Goal: Task Accomplishment & Management: Manage account settings

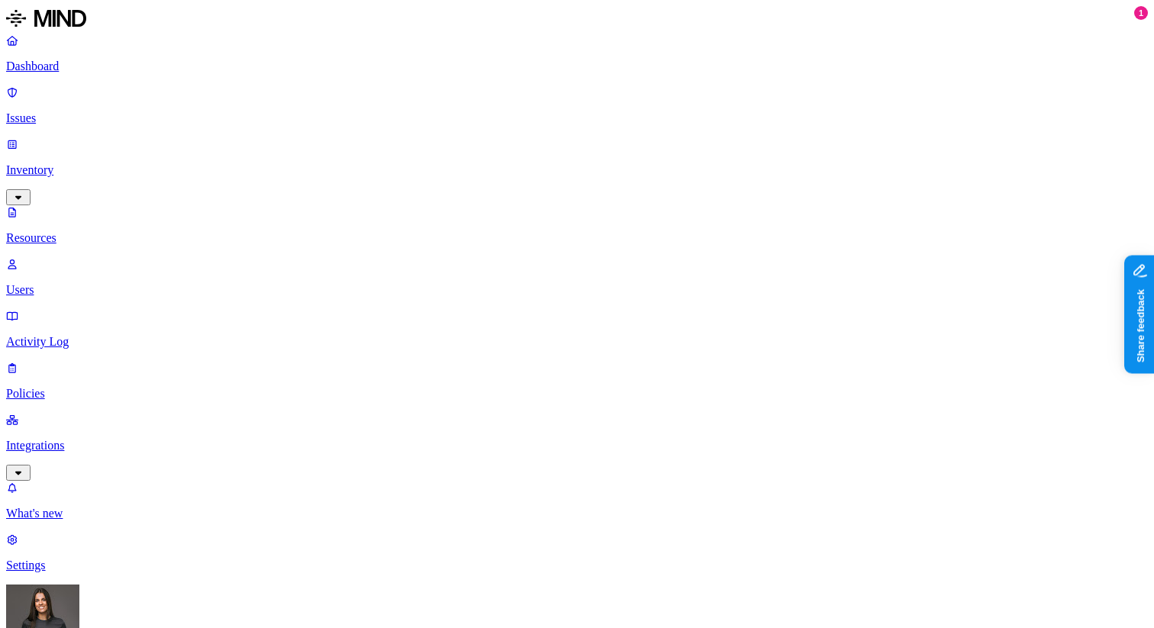
click at [67, 283] on p "Users" at bounding box center [576, 290] width 1141 height 14
click at [82, 231] on p "Resources" at bounding box center [576, 238] width 1141 height 14
click at [75, 335] on p "Activity Log" at bounding box center [576, 342] width 1141 height 14
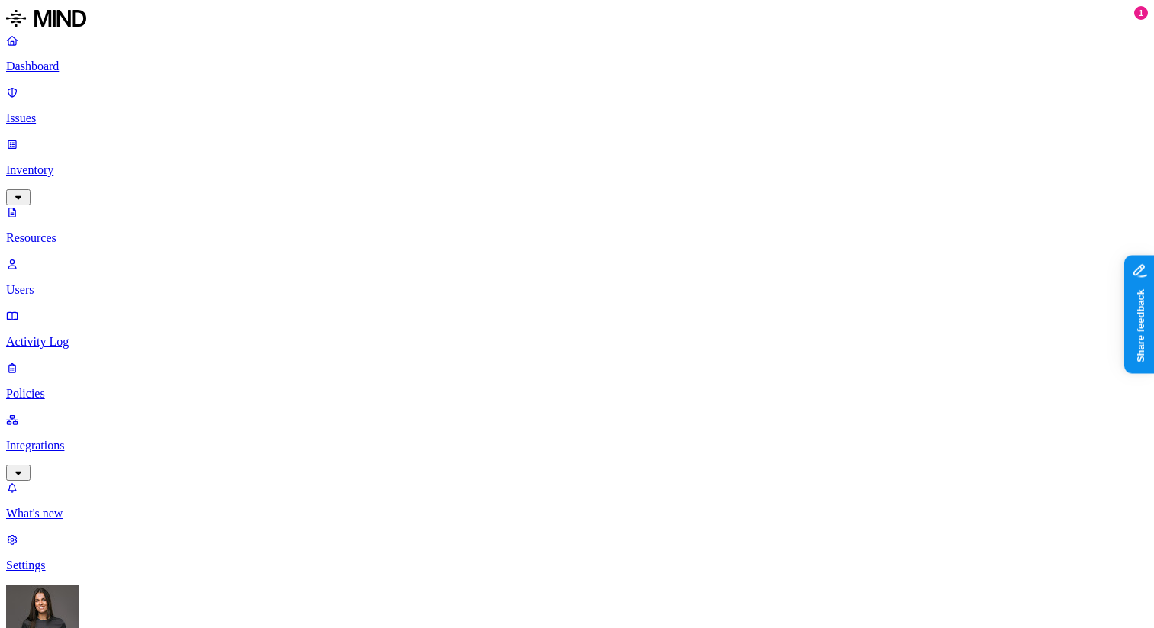
click at [70, 567] on p "Settings" at bounding box center [576, 565] width 1141 height 14
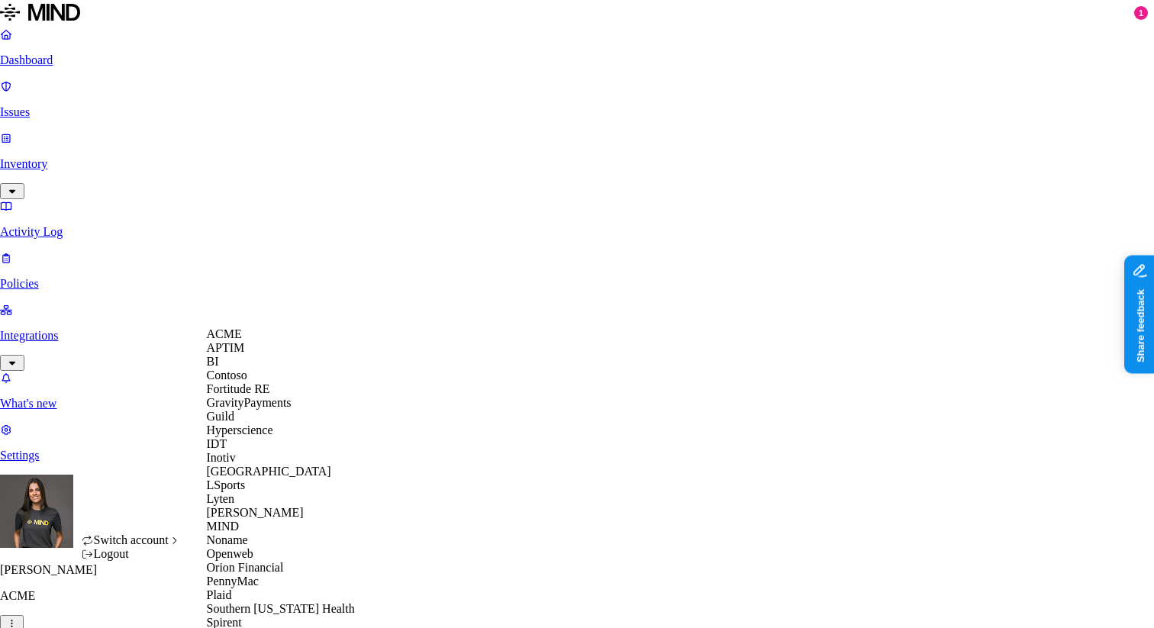
scroll to position [455, 0]
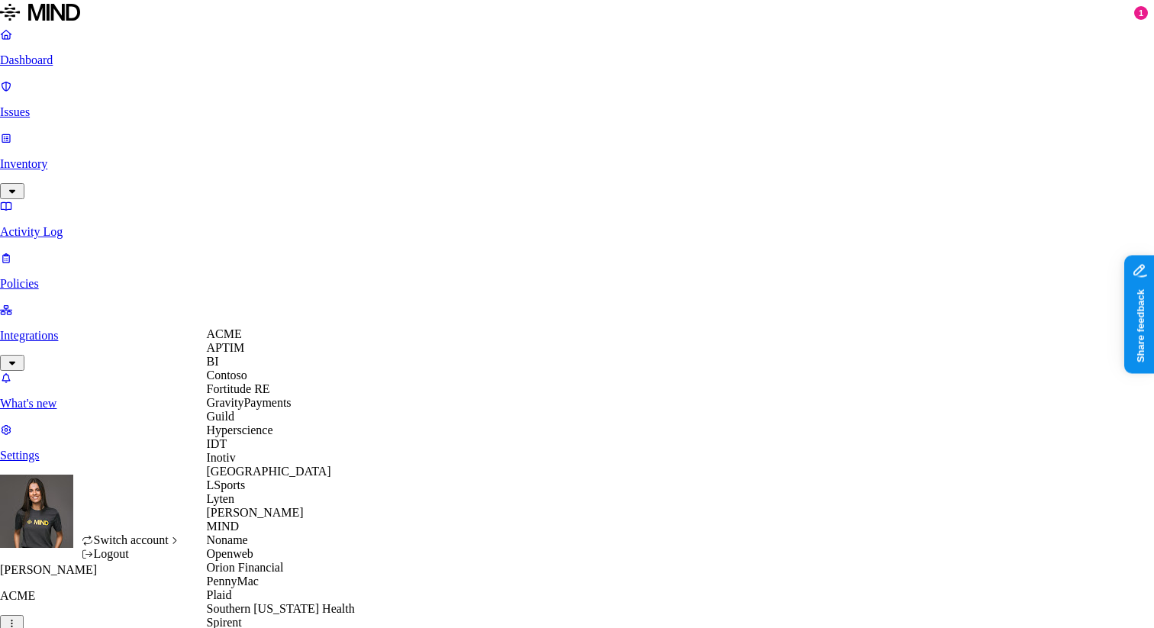
scroll to position [442, 0]
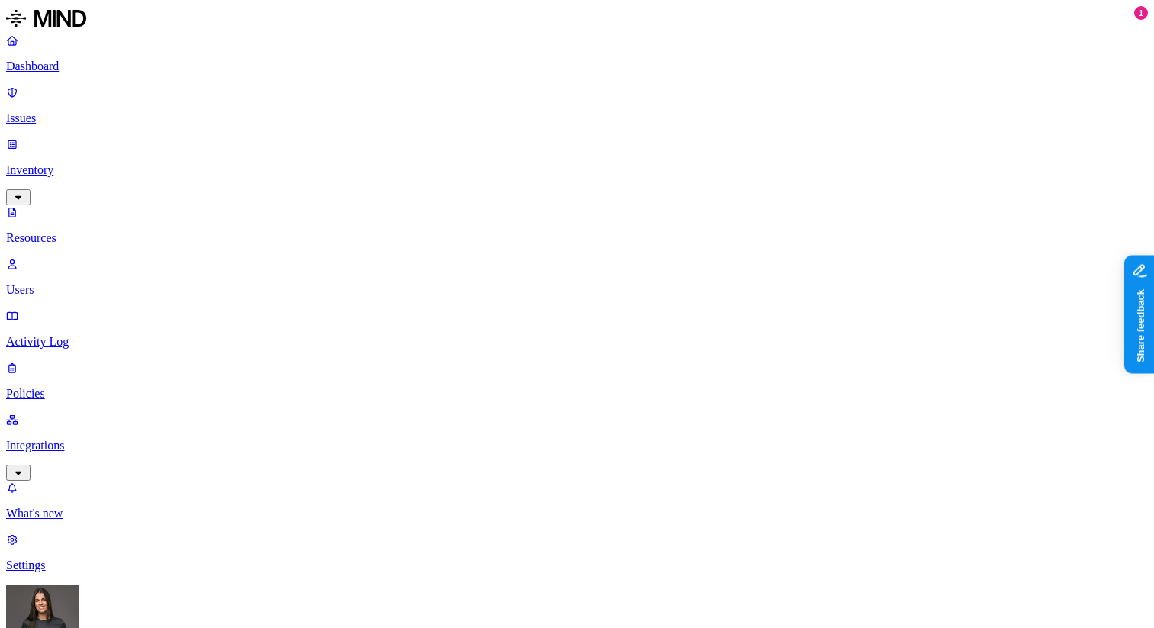
type input "mind"
click at [677, 106] on div "Mind Test File" at bounding box center [683, 99] width 149 height 14
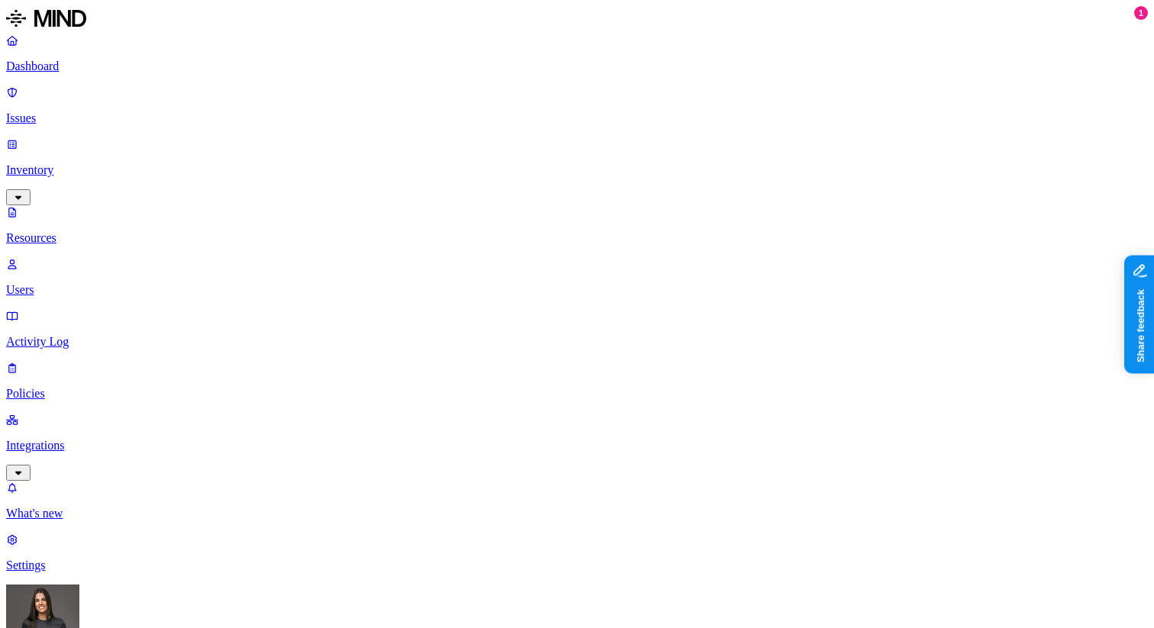
click at [65, 387] on p "Policies" at bounding box center [576, 394] width 1141 height 14
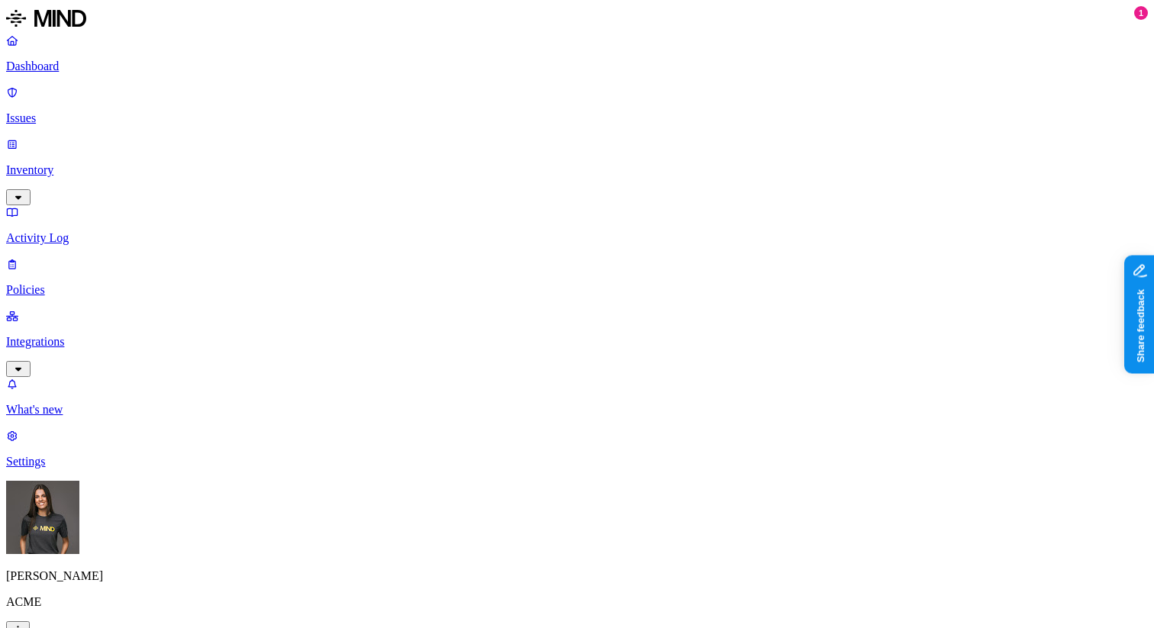
click at [486, 129] on label "Data type" at bounding box center [474, 134] width 23 height 27
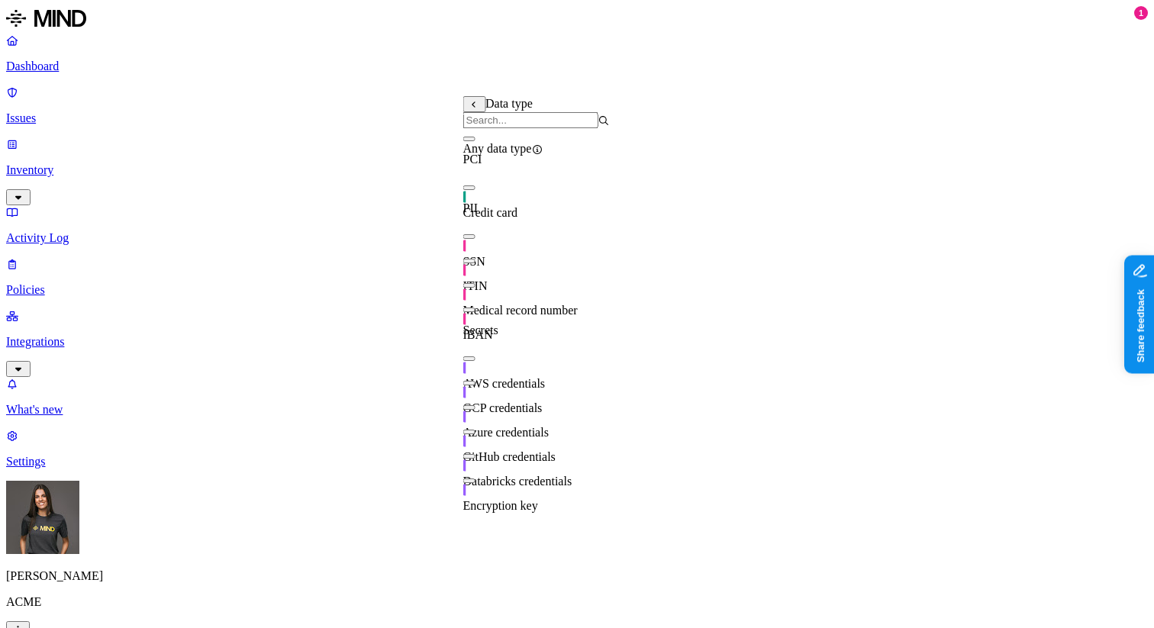
click at [563, 127] on input "search" at bounding box center [530, 120] width 135 height 16
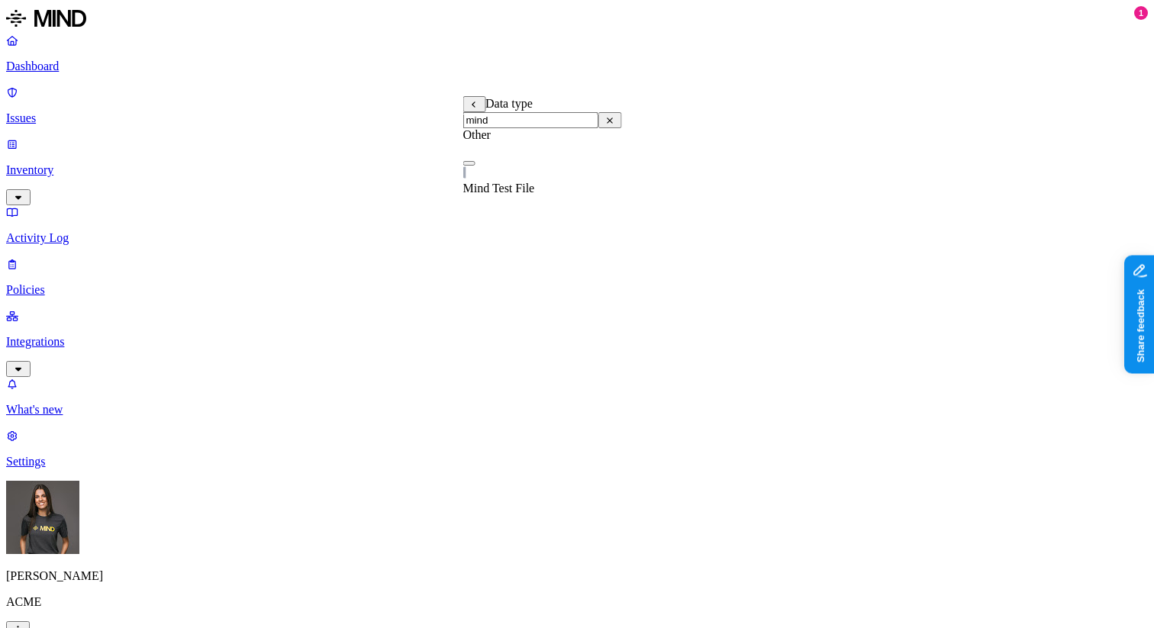
type input "mind"
click at [92, 335] on p "Integrations" at bounding box center [576, 342] width 1141 height 14
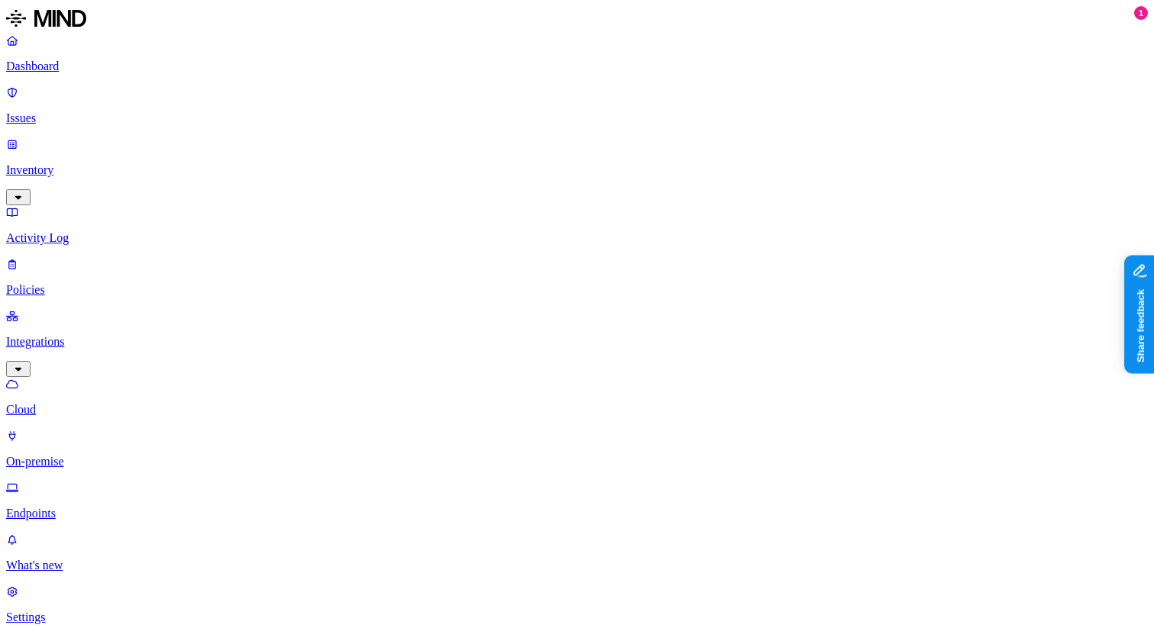
click at [92, 73] on link "Dashboard" at bounding box center [576, 54] width 1141 height 40
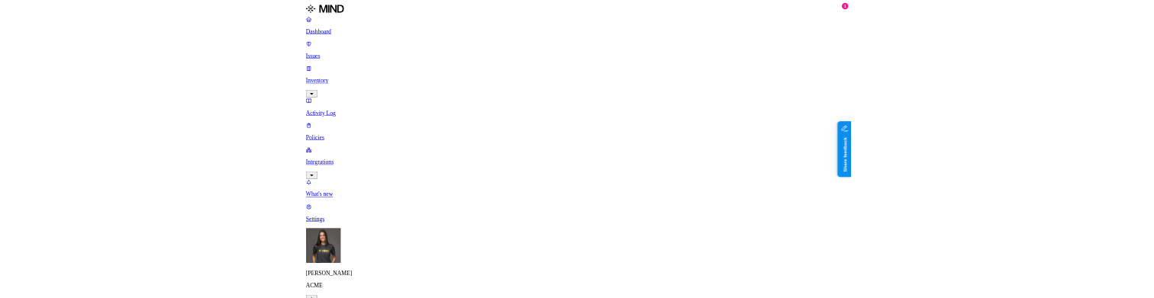
scroll to position [13, 0]
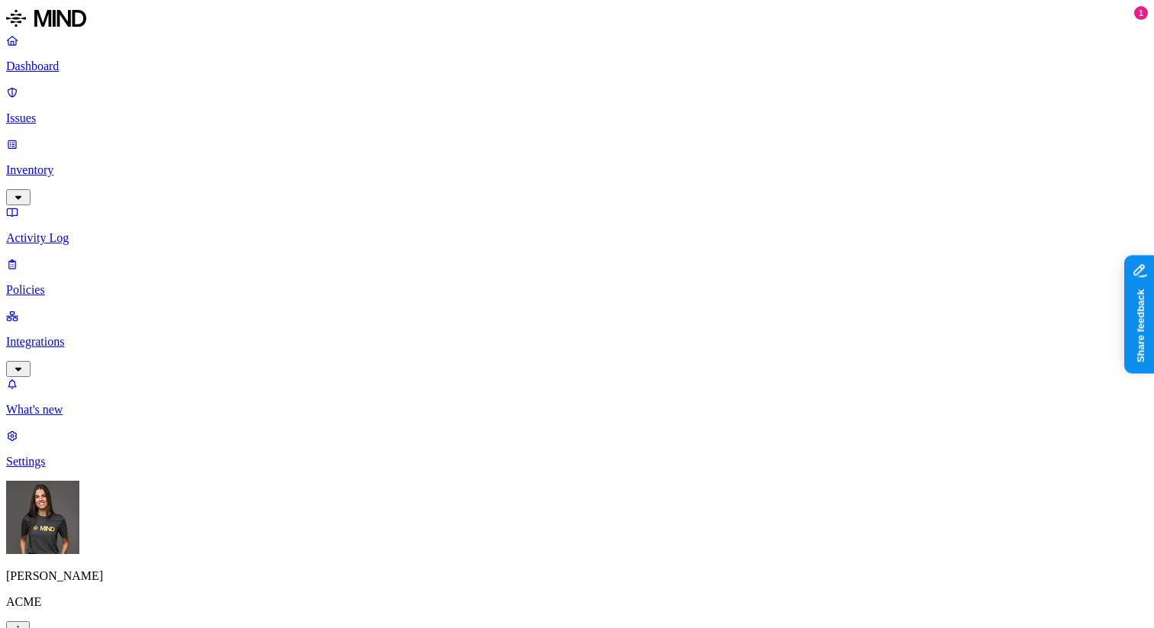
click at [101, 125] on p "Integrations" at bounding box center [576, 342] width 1141 height 14
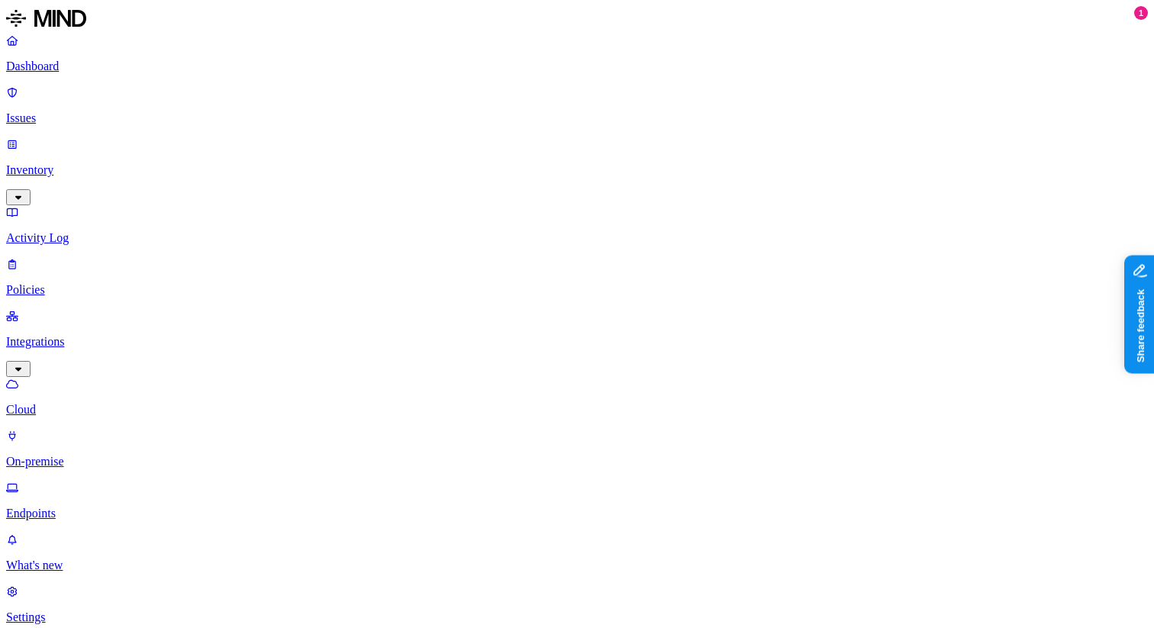
click at [98, 125] on p "Endpoints" at bounding box center [576, 514] width 1141 height 14
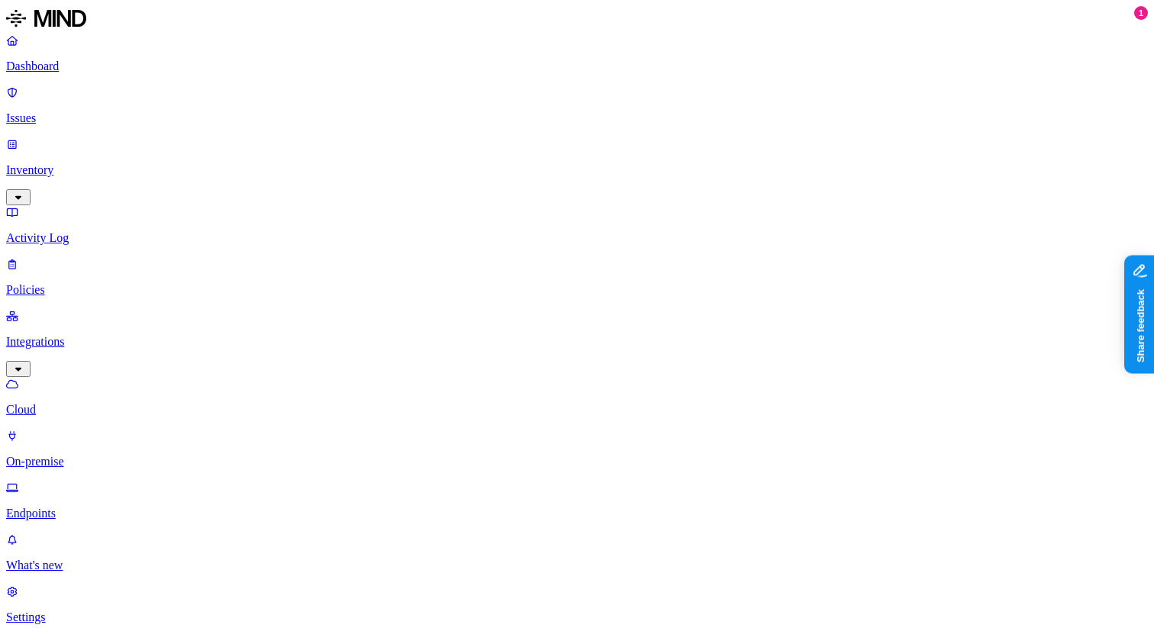
click at [69, 104] on link "Issues" at bounding box center [576, 105] width 1141 height 40
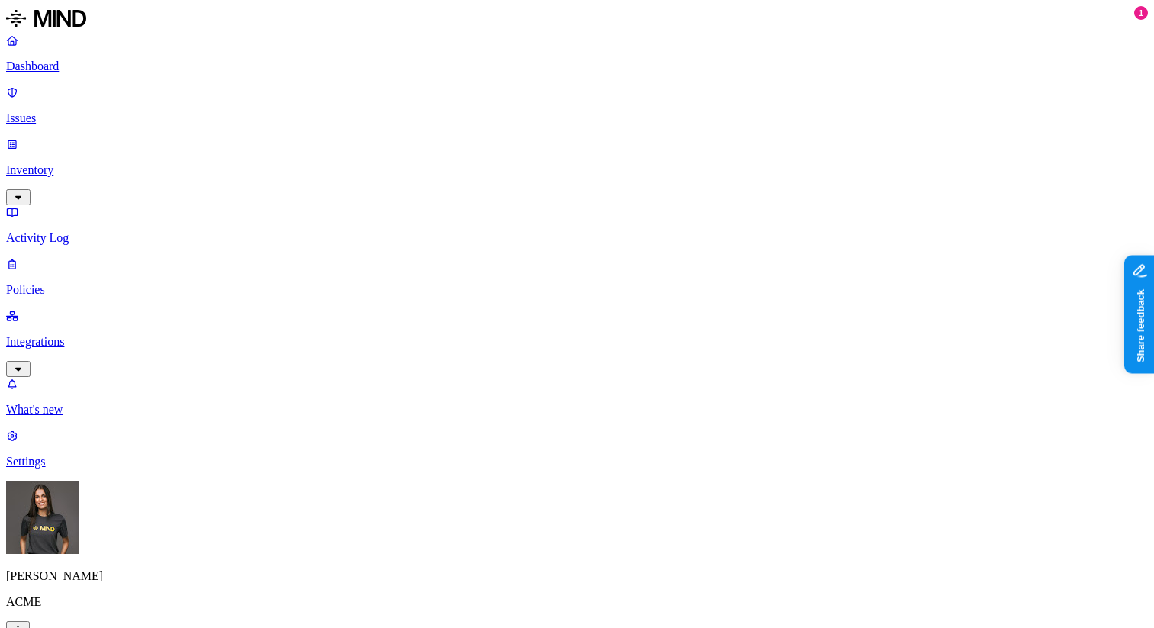
click at [562, 125] on span "Endpoint" at bounding box center [584, 152] width 45 height 13
drag, startPoint x: 712, startPoint y: 126, endPoint x: 623, endPoint y: 117, distance: 89.0
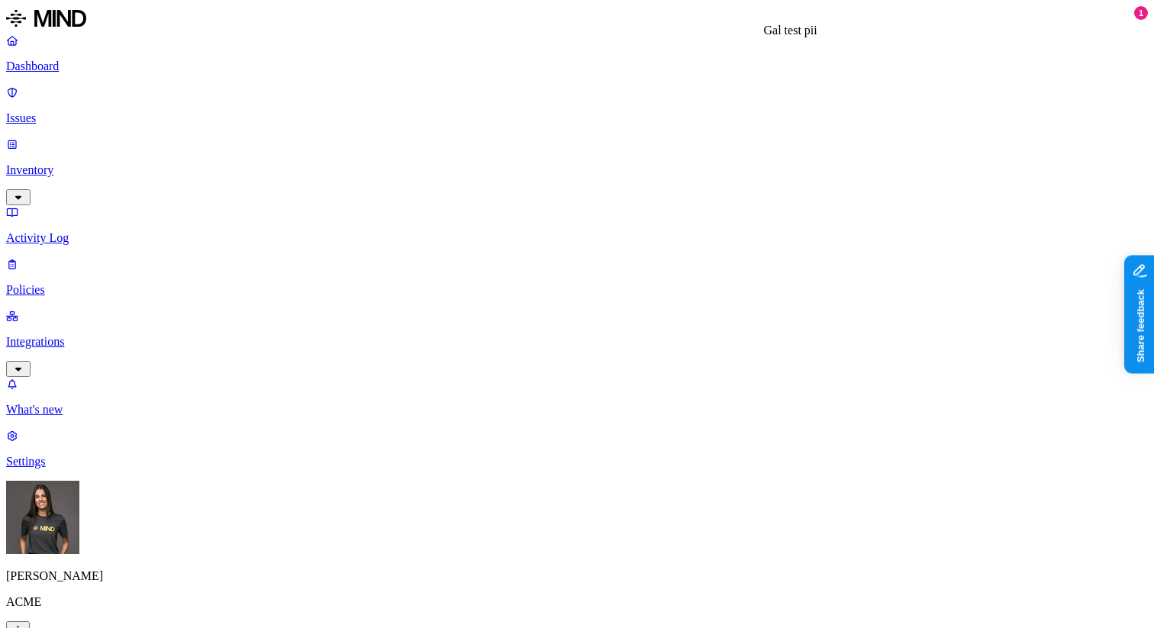
click at [95, 125] on link "Policies" at bounding box center [576, 277] width 1141 height 40
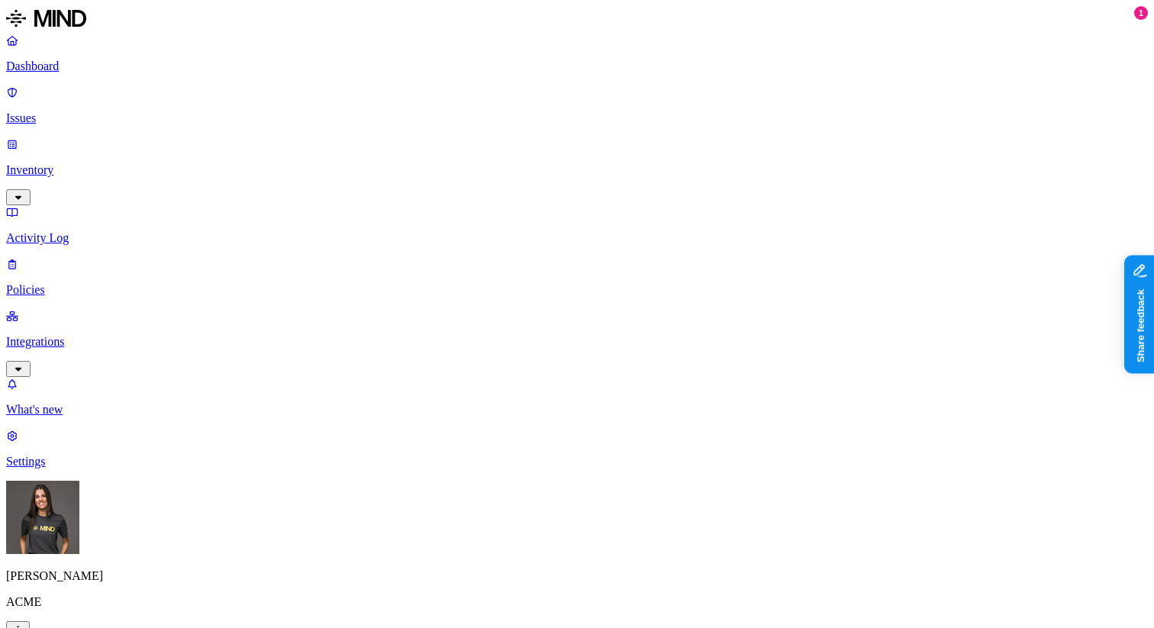
click at [486, 125] on label "Data type" at bounding box center [474, 338] width 23 height 27
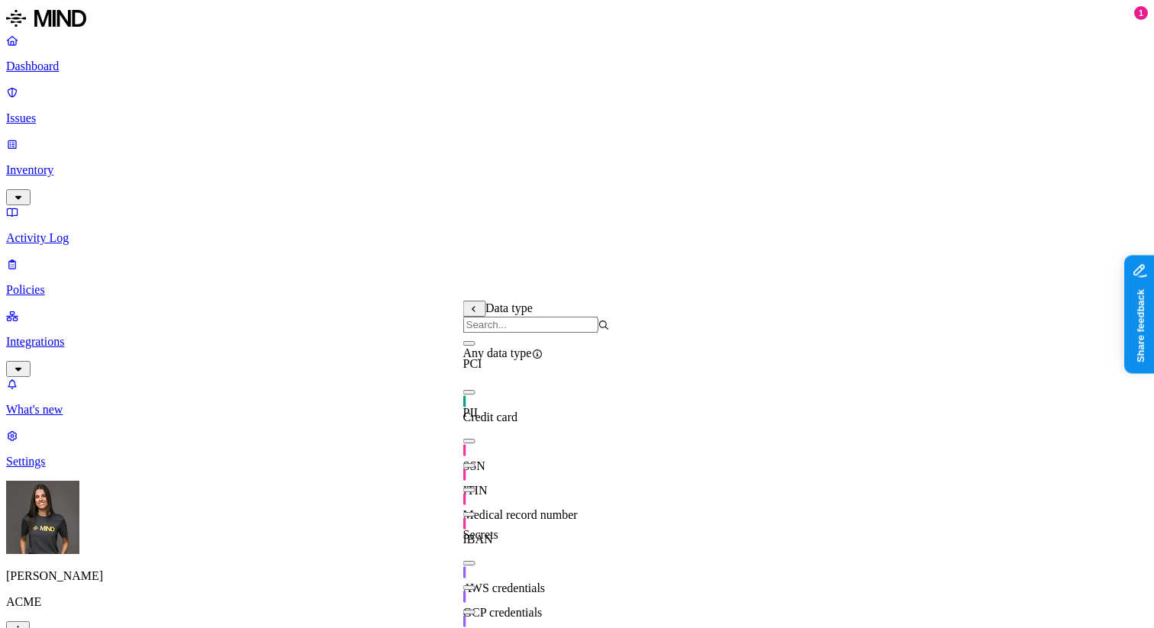
scroll to position [191, 0]
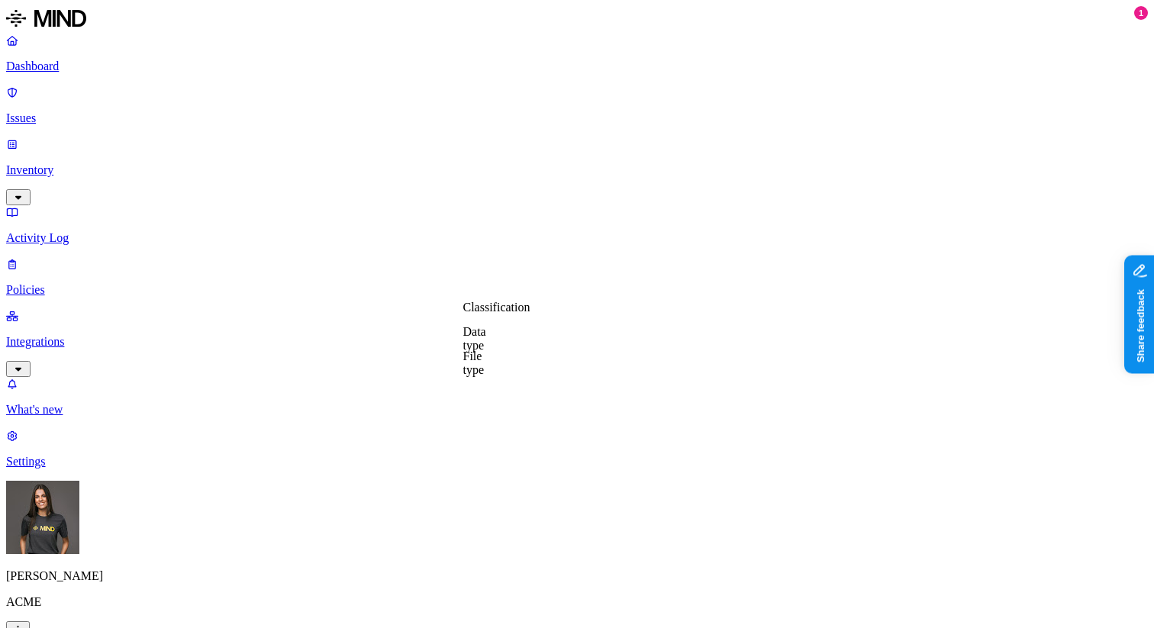
click at [512, 125] on label "Classification" at bounding box center [496, 307] width 67 height 13
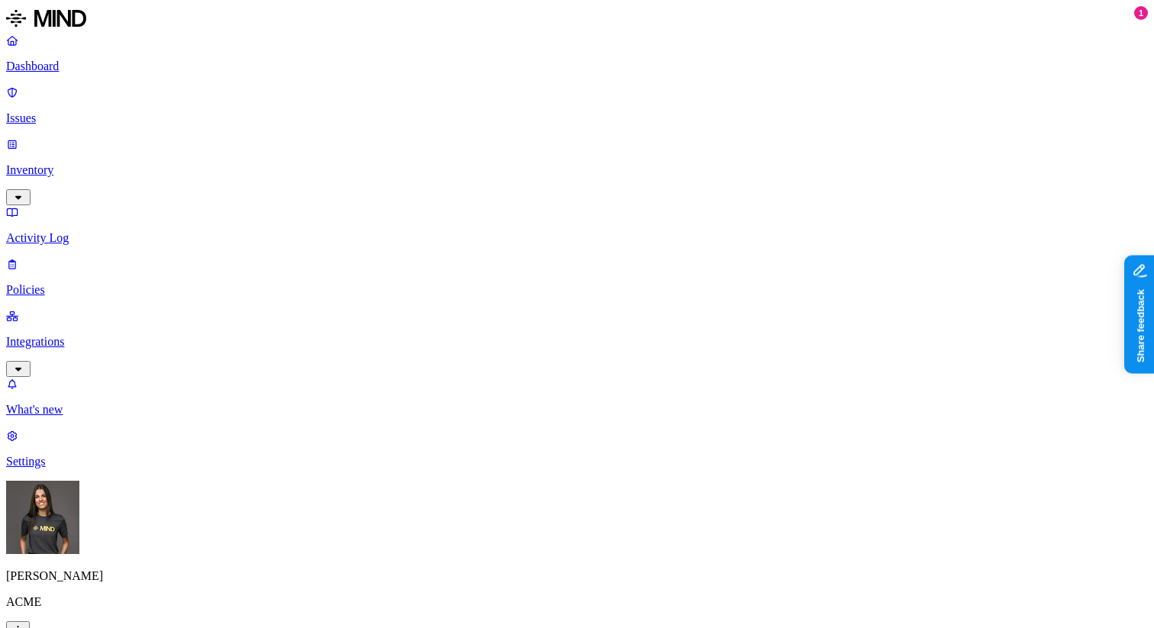
click at [484, 125] on label "File type" at bounding box center [473, 362] width 21 height 27
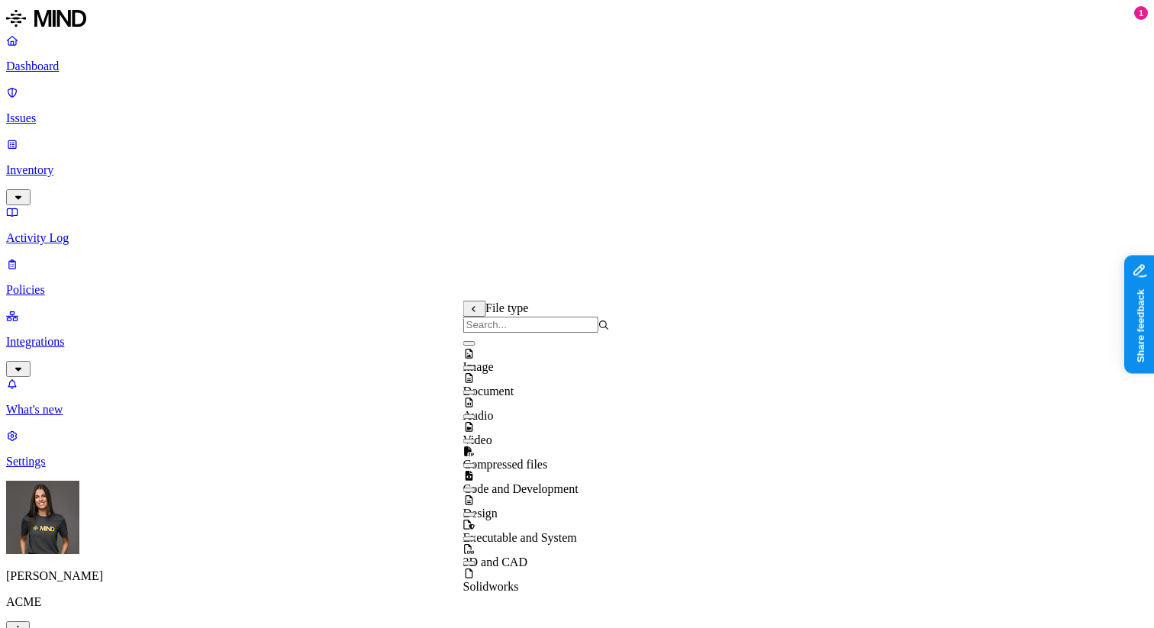
scroll to position [0, 0]
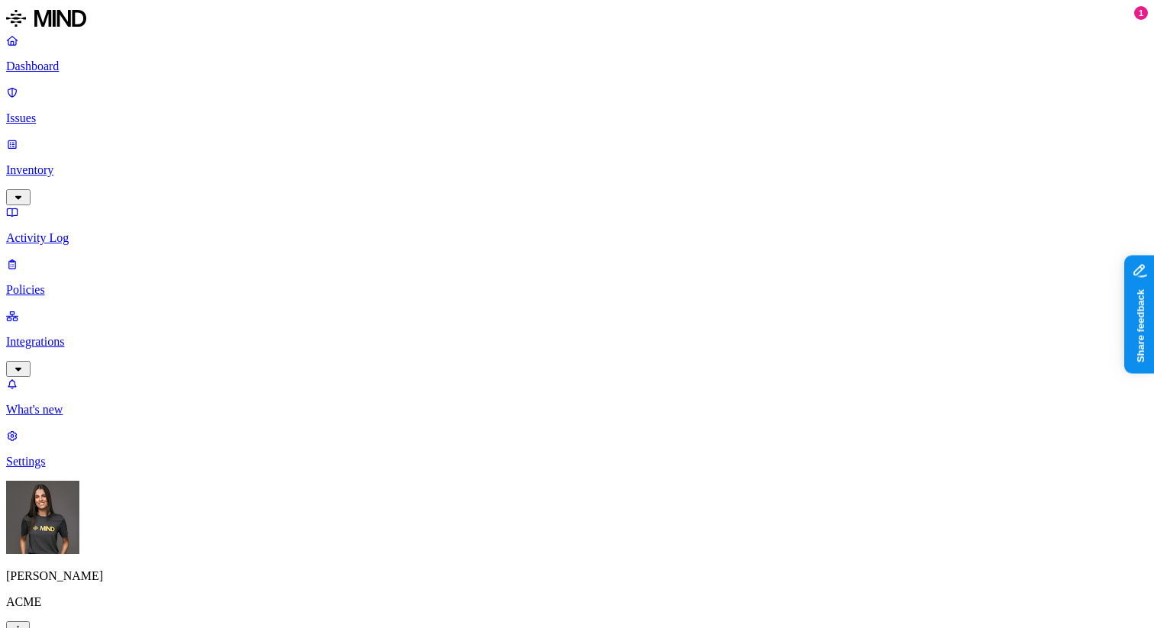
click at [528, 125] on label "Web Category" at bounding box center [512, 378] width 45 height 27
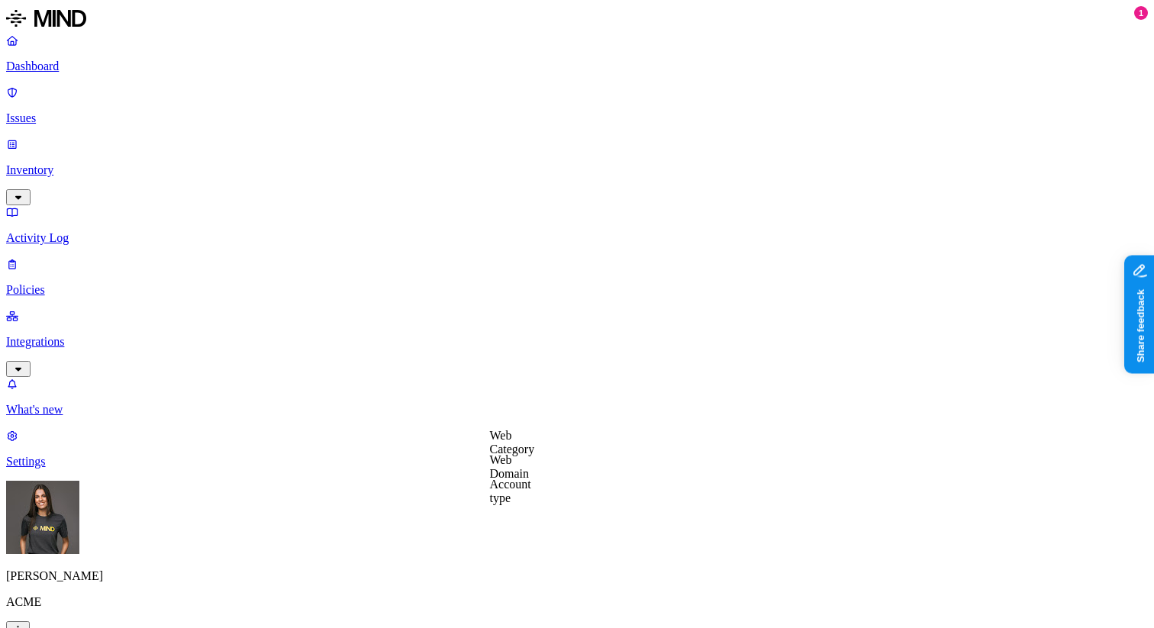
click at [529, 125] on label "Web Domain" at bounding box center [510, 466] width 40 height 27
click at [519, 125] on label "Flagged user" at bounding box center [499, 493] width 40 height 27
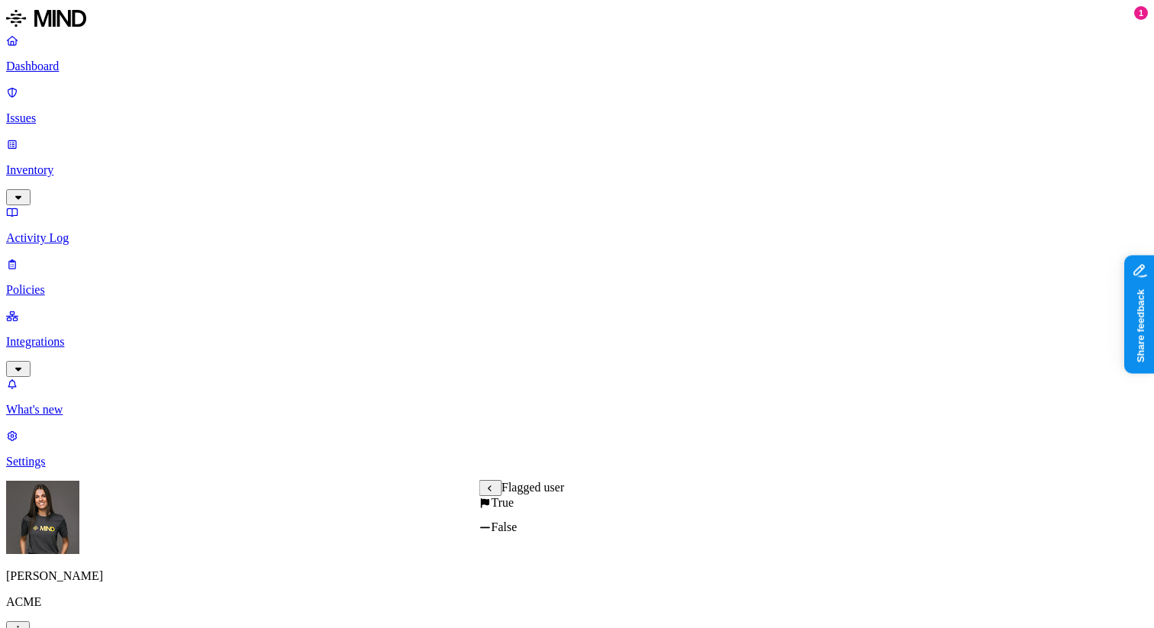
click at [507, 125] on label "Users" at bounding box center [492, 510] width 27 height 13
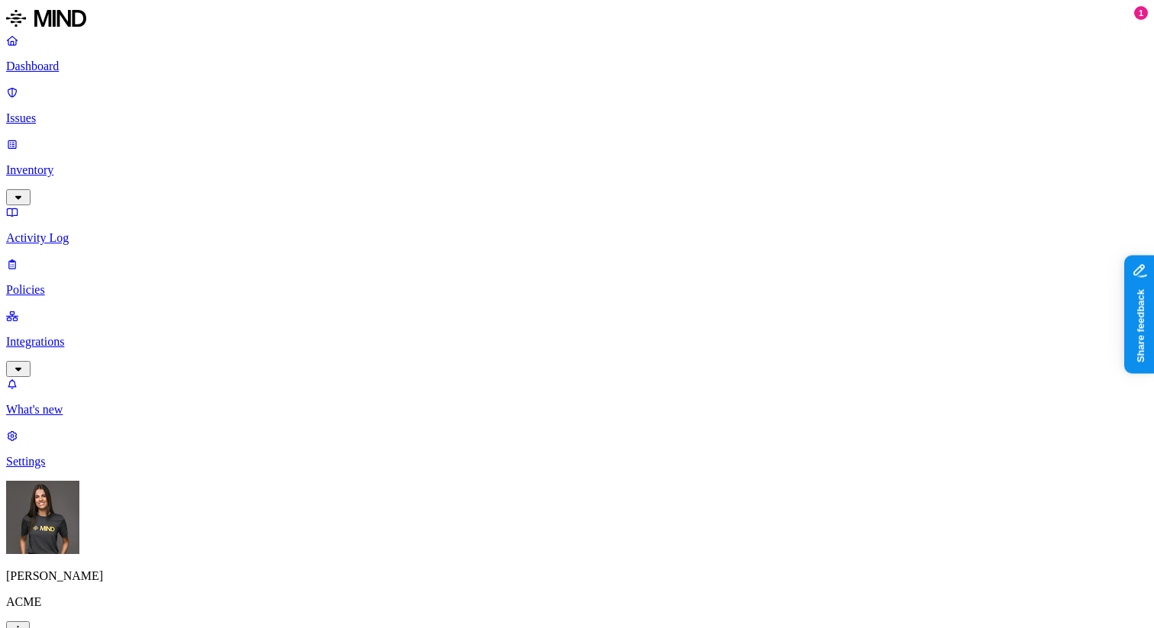
click at [515, 125] on label "Groups" at bounding box center [497, 535] width 36 height 13
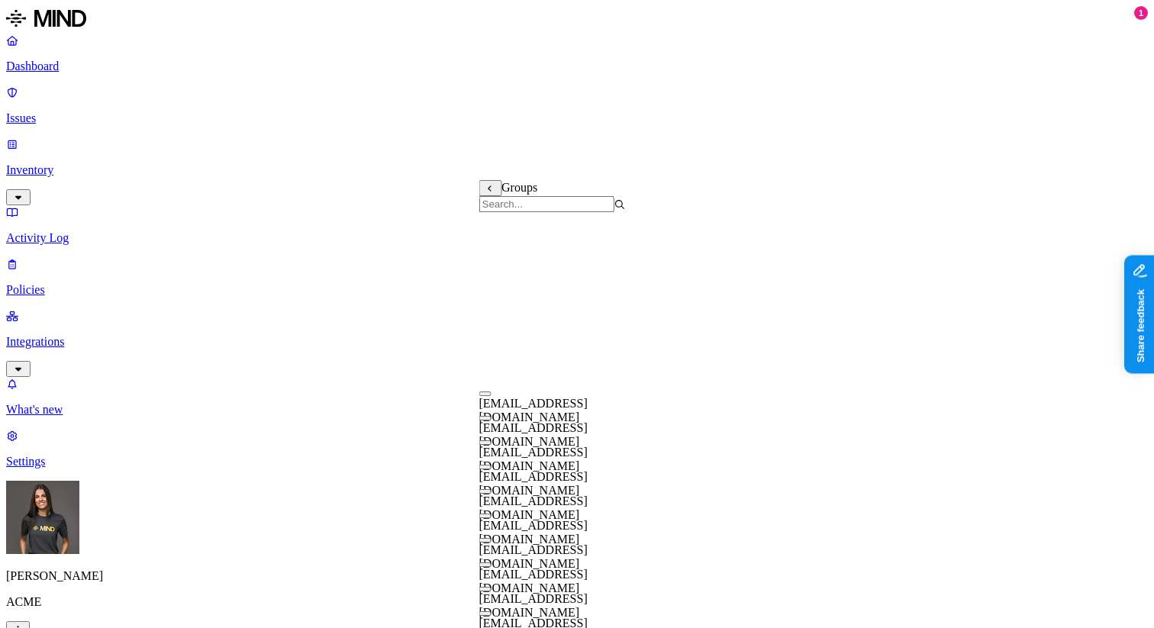
scroll to position [342, 0]
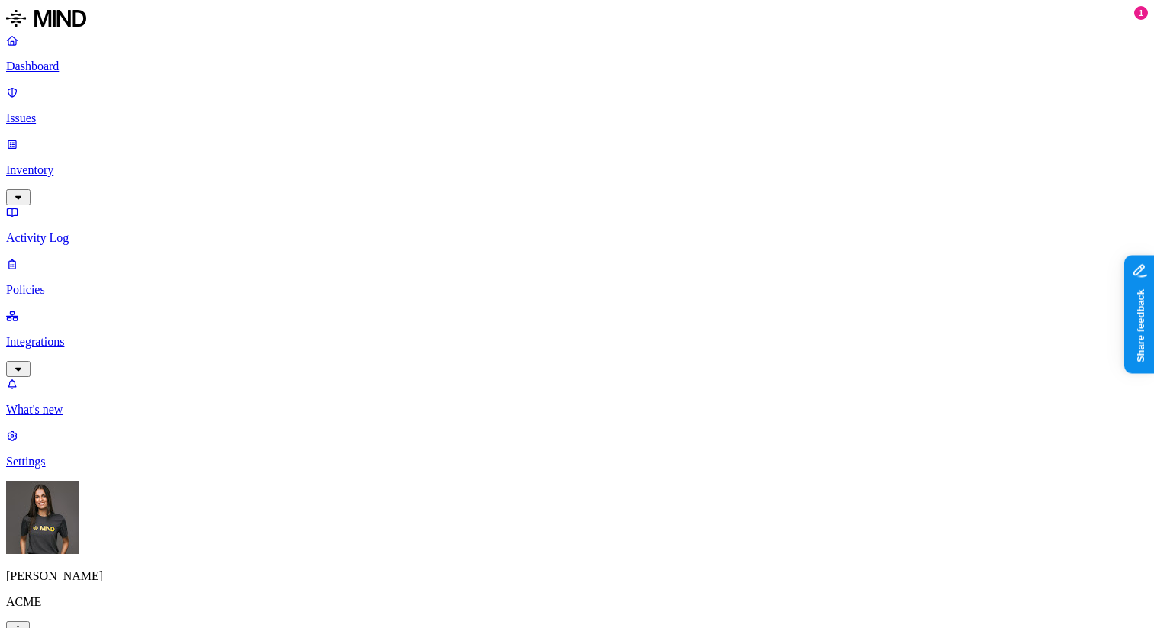
click at [505, 125] on label "Departments" at bounding box center [510, 559] width 63 height 13
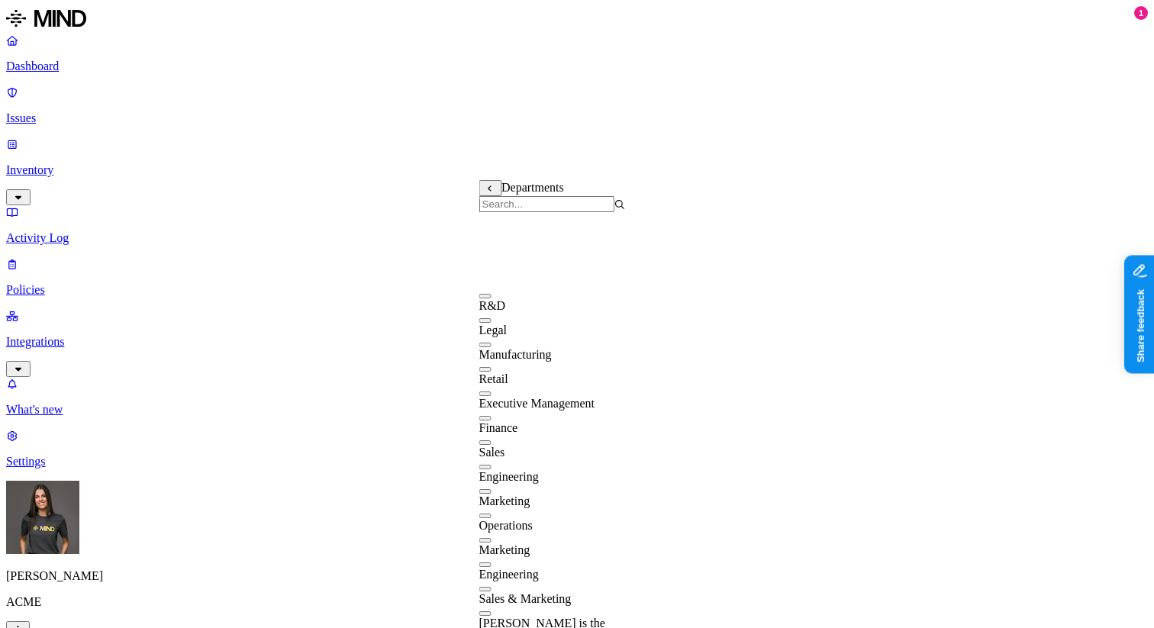
scroll to position [195, 0]
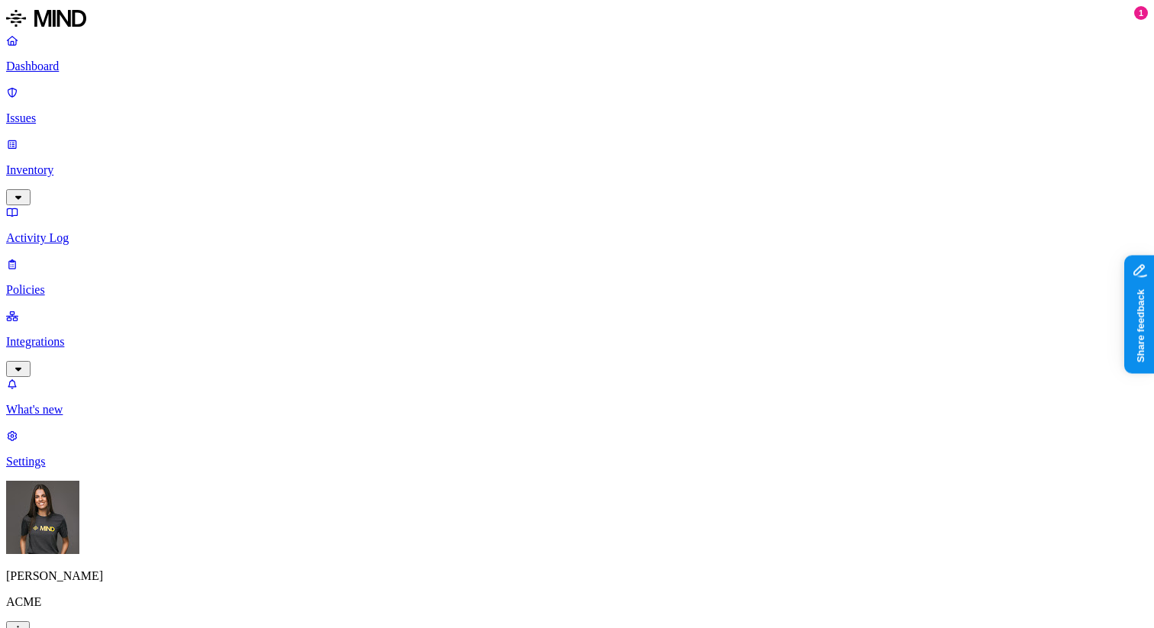
scroll to position [894, 0]
click at [92, 125] on p "Settings" at bounding box center [576, 462] width 1141 height 14
